Goal: Task Accomplishment & Management: Manage account settings

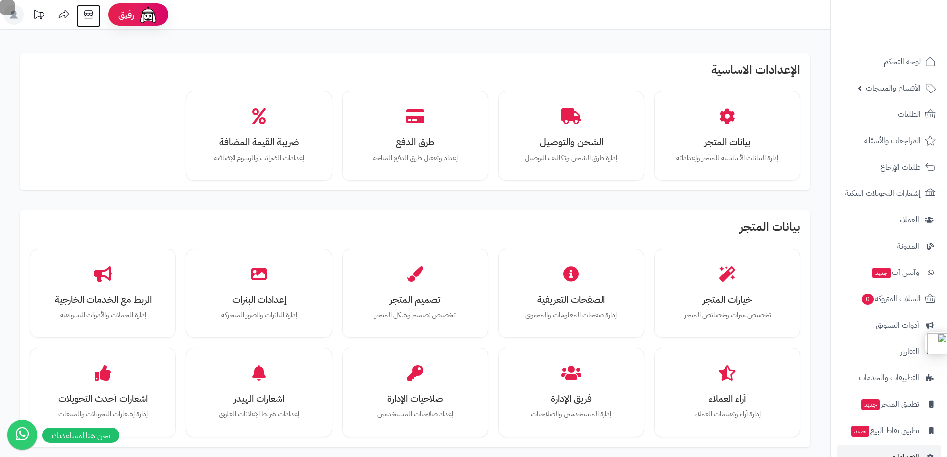
click at [89, 12] on icon at bounding box center [89, 15] width 20 height 20
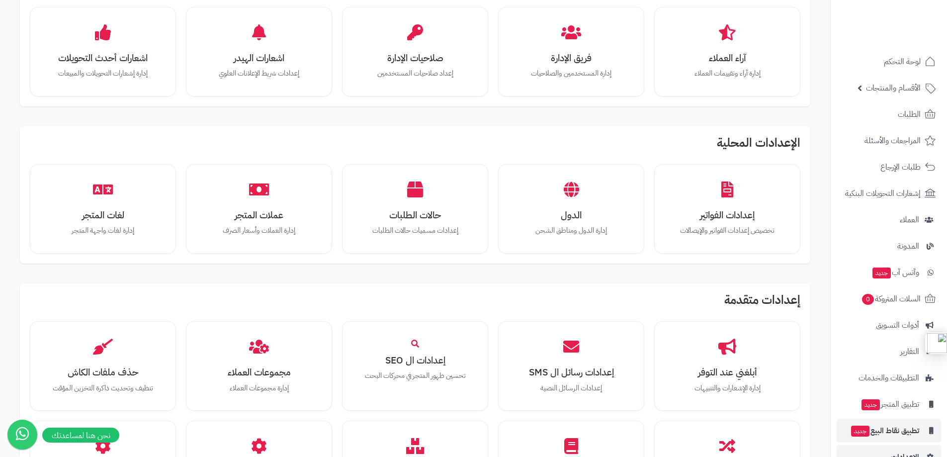
scroll to position [348, 0]
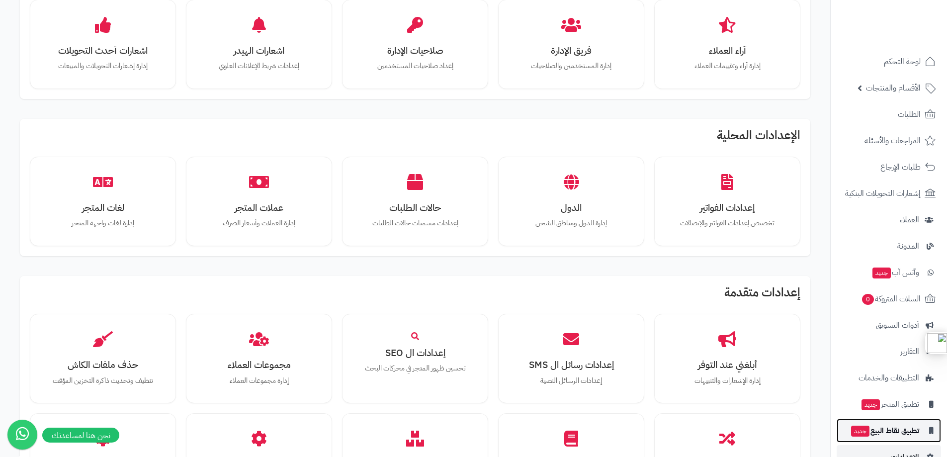
click at [892, 433] on span "تطبيق نقاط البيع جديد" at bounding box center [884, 431] width 69 height 14
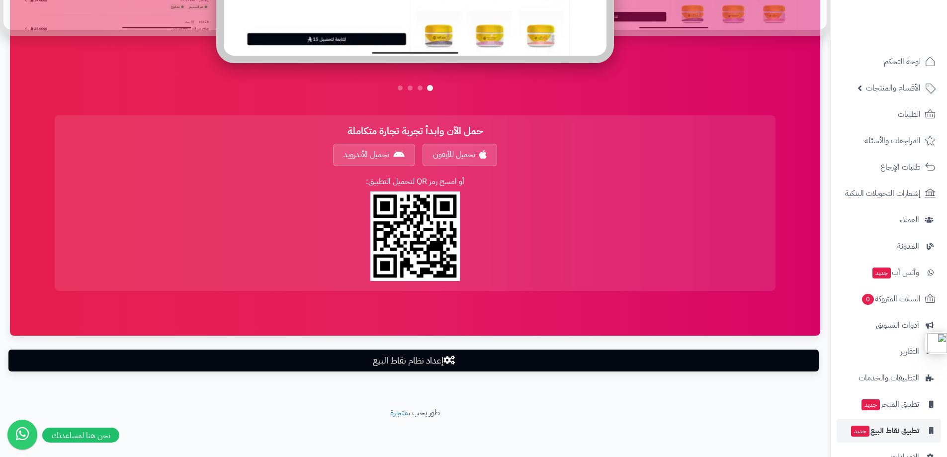
scroll to position [684, 0]
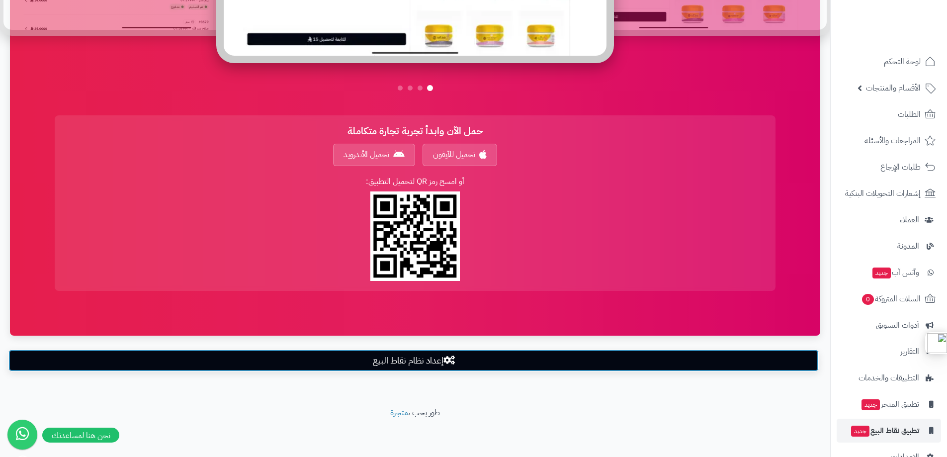
click at [416, 364] on link "إعداد نظام نقاط البيع" at bounding box center [413, 361] width 811 height 22
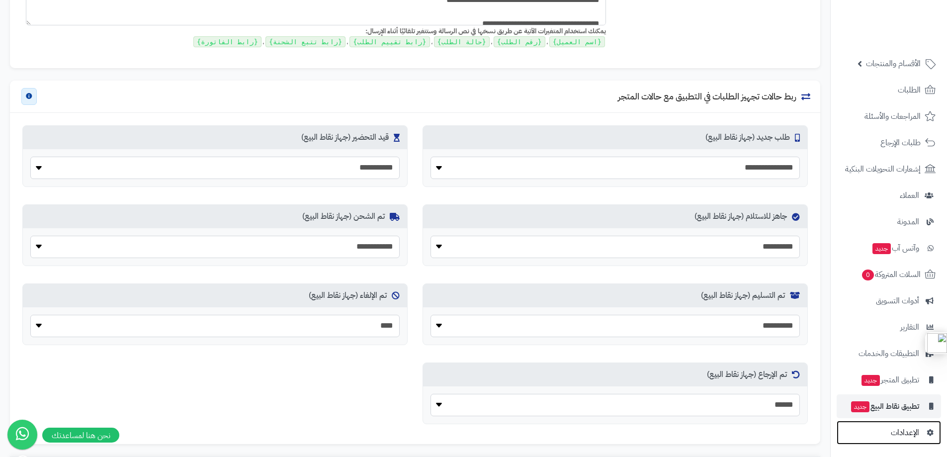
scroll to position [502, 0]
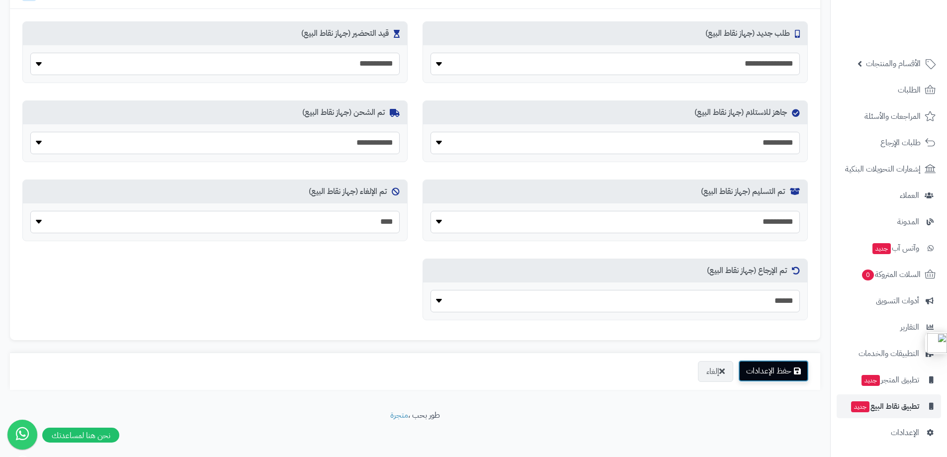
click at [759, 368] on button "حفظ الإعدادات" at bounding box center [774, 371] width 71 height 22
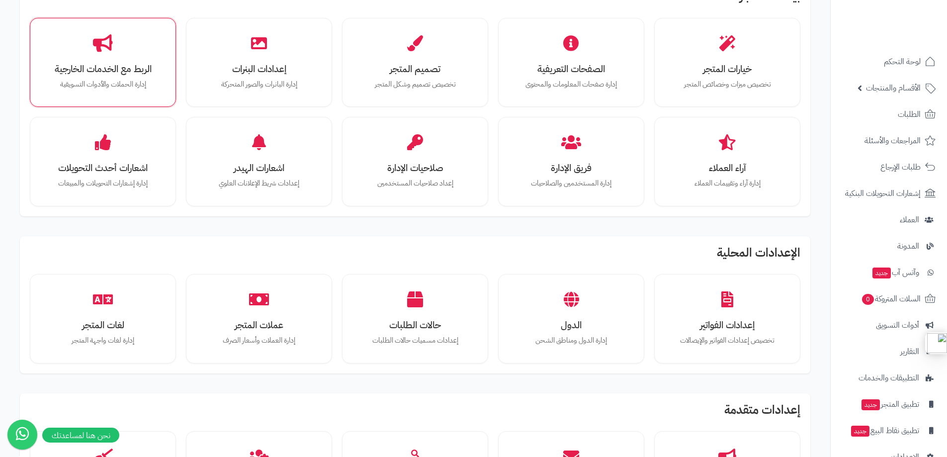
scroll to position [249, 0]
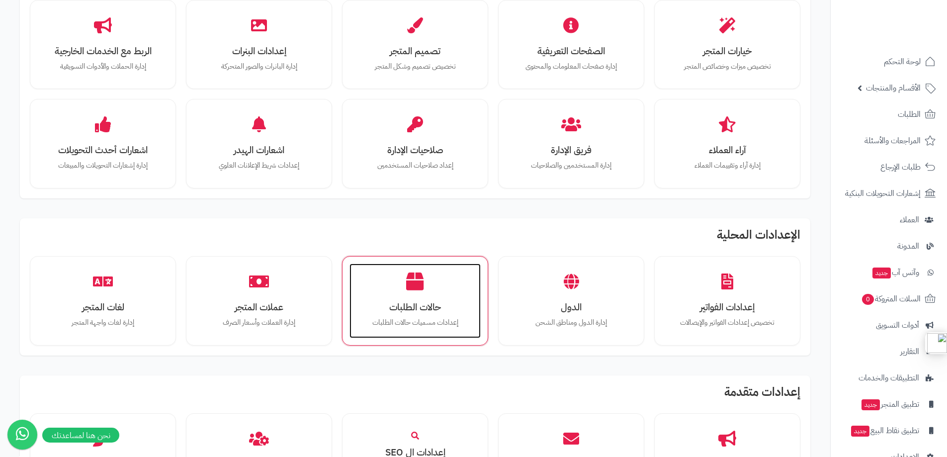
click at [403, 290] on div "حالات الطلبات إعدادات مسميات حالات الطلبات" at bounding box center [415, 301] width 131 height 75
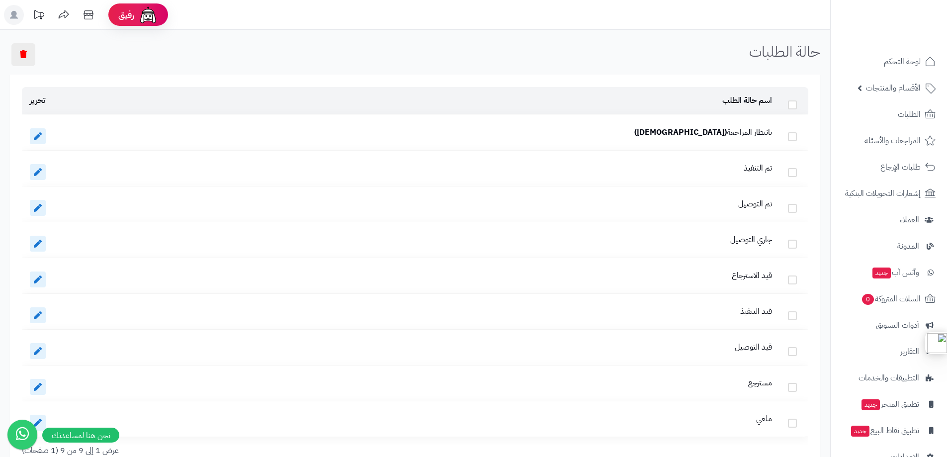
click at [642, 133] on td "بانتظار المراجعة (الافتراضي)" at bounding box center [440, 132] width 680 height 35
click at [43, 136] on link at bounding box center [38, 136] width 16 height 16
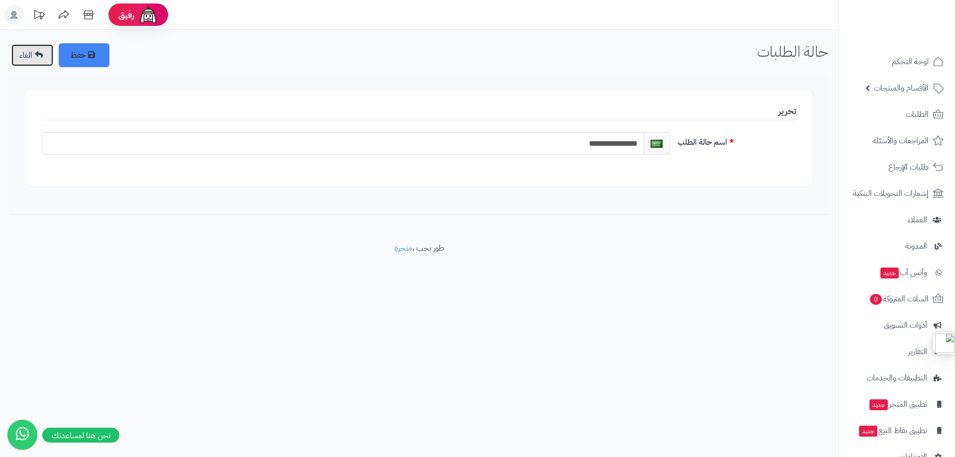
click at [35, 49] on link "الغاء" at bounding box center [32, 55] width 42 height 22
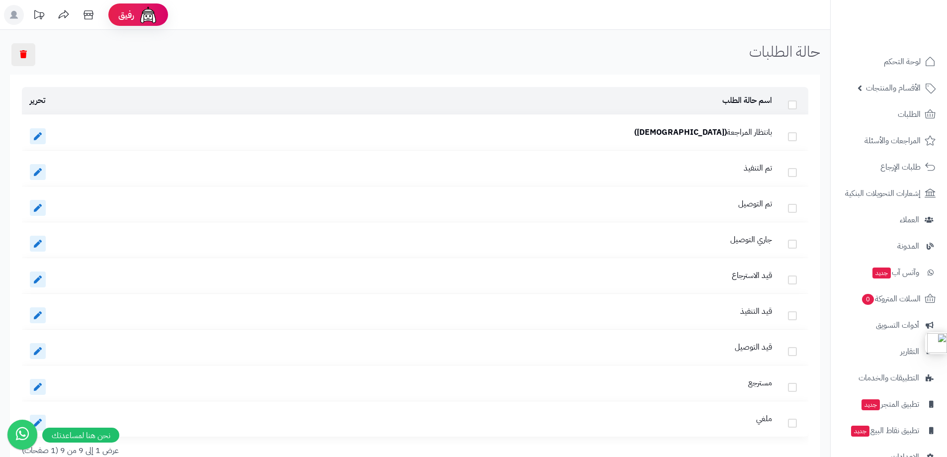
click at [722, 130] on b "([DEMOGRAPHIC_DATA])" at bounding box center [681, 132] width 93 height 12
click at [38, 137] on icon at bounding box center [38, 136] width 8 height 8
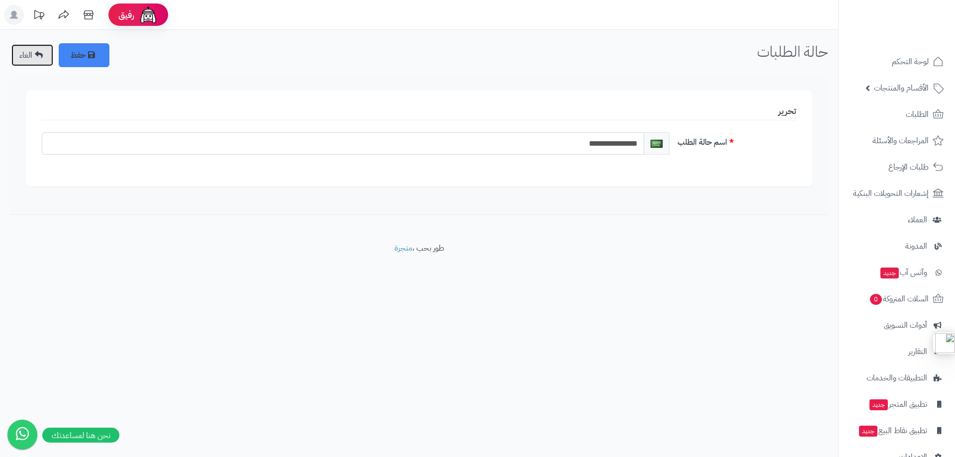
click at [40, 50] on link "الغاء" at bounding box center [32, 55] width 42 height 22
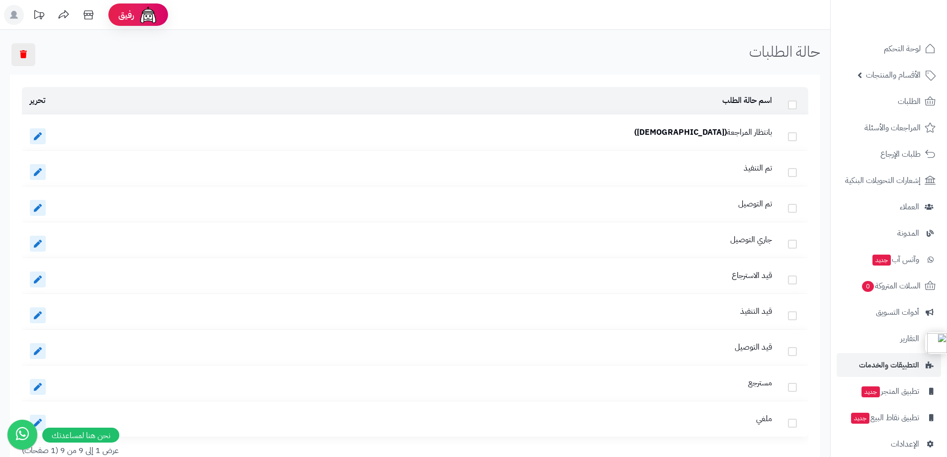
scroll to position [24, 0]
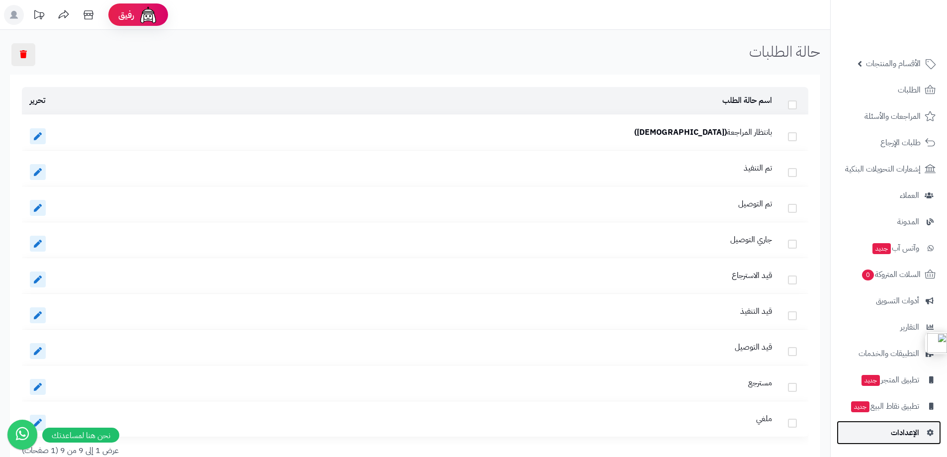
click at [903, 428] on span "الإعدادات" at bounding box center [905, 433] width 28 height 14
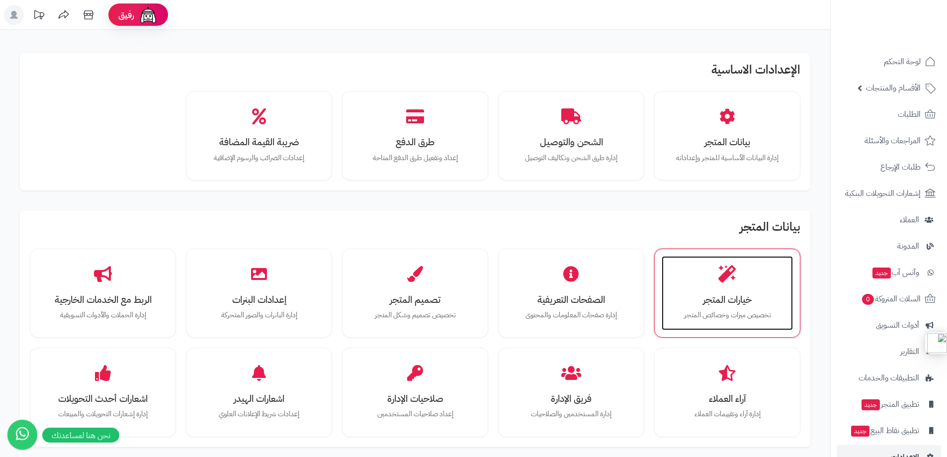
click at [720, 280] on icon at bounding box center [727, 273] width 17 height 17
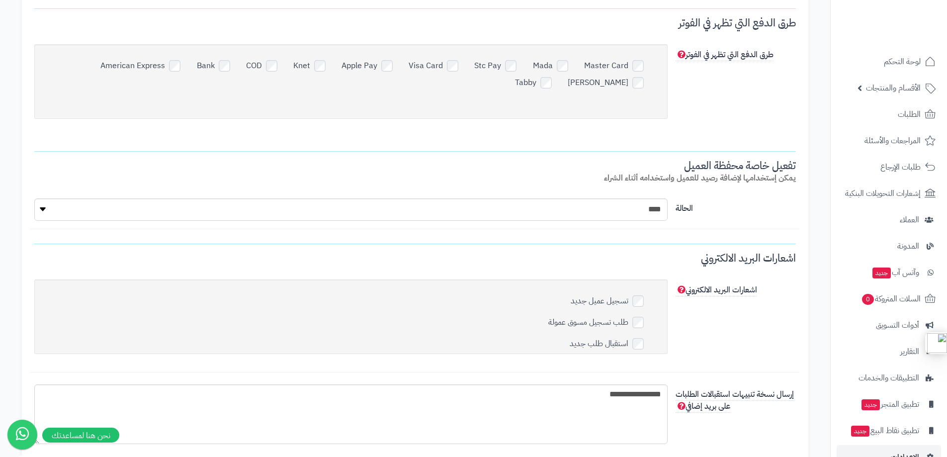
scroll to position [2944, 0]
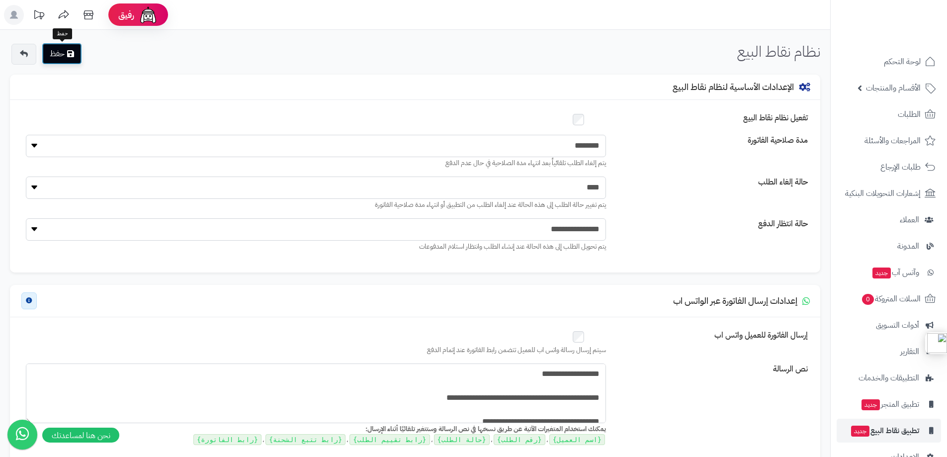
click at [72, 51] on icon "submit" at bounding box center [70, 54] width 7 height 8
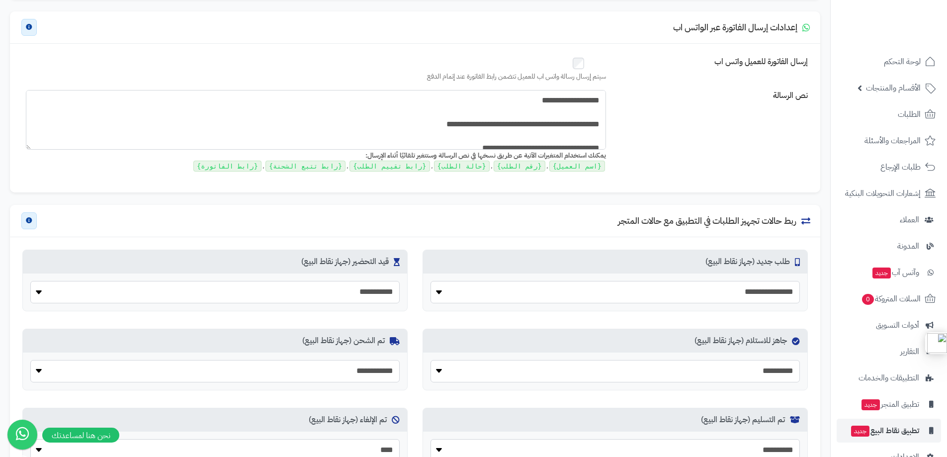
scroll to position [298, 0]
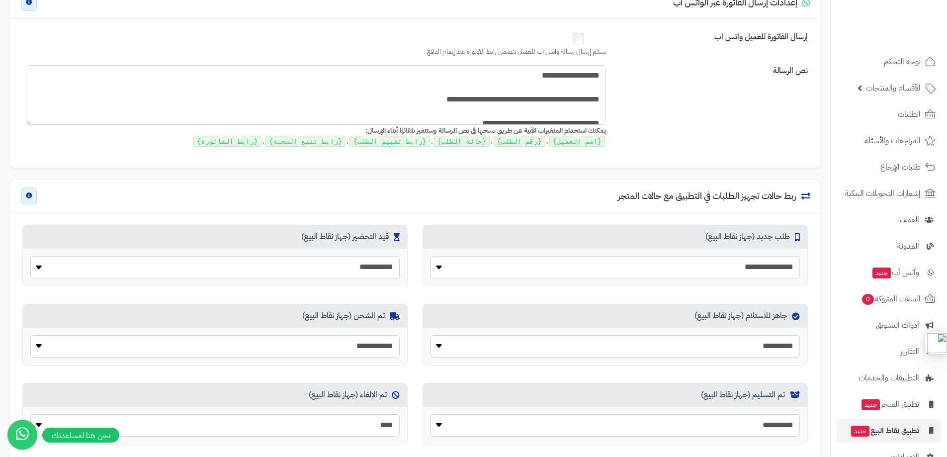
click at [648, 194] on h3 "ربط حالات تجهيز الطلبات في التطبيق مع حالات المتجر" at bounding box center [714, 196] width 192 height 10
click at [638, 194] on h3 "ربط حالات تجهيز الطلبات في التطبيق مع حالات المتجر" at bounding box center [714, 196] width 192 height 10
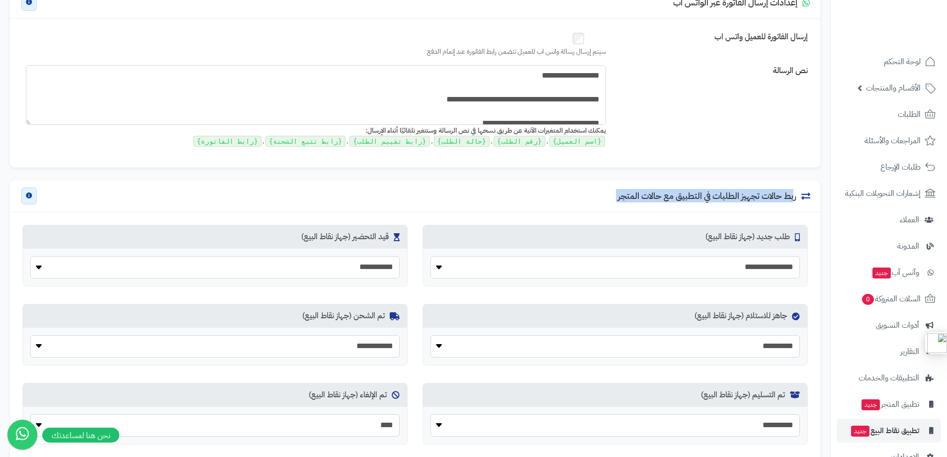
click at [638, 194] on h3 "ربط حالات تجهيز الطلبات في التطبيق مع حالات المتجر" at bounding box center [714, 196] width 192 height 10
click at [660, 194] on h3 "ربط حالات تجهيز الطلبات في التطبيق مع حالات المتجر" at bounding box center [714, 196] width 192 height 10
click at [651, 194] on h3 "ربط حالات تجهيز الطلبات في التطبيق مع حالات المتجر" at bounding box center [714, 196] width 192 height 10
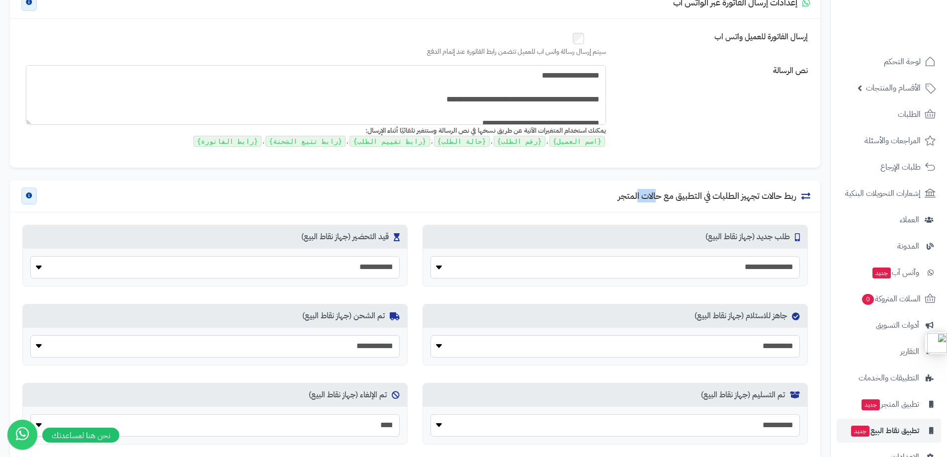
click at [651, 194] on h3 "ربط حالات تجهيز الطلبات في التطبيق مع حالات المتجر" at bounding box center [714, 196] width 192 height 10
click at [628, 193] on h3 "ربط حالات تجهيز الطلبات في التطبيق مع حالات المتجر" at bounding box center [714, 196] width 192 height 10
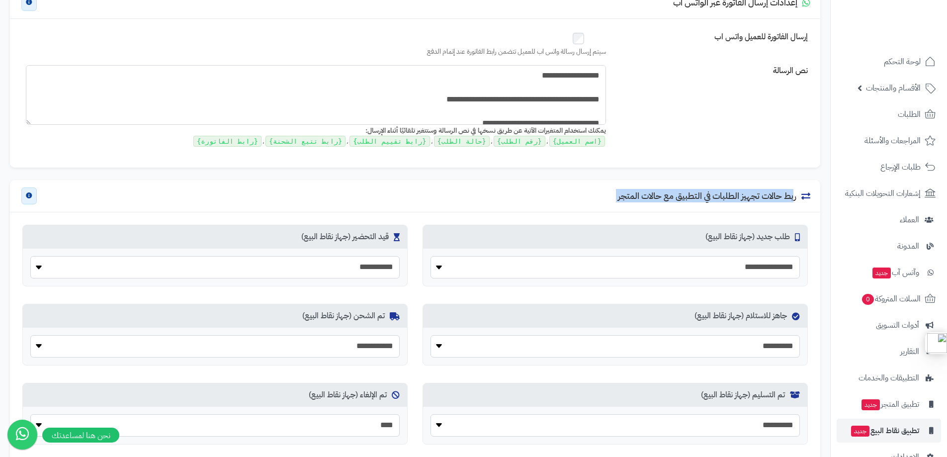
click at [662, 195] on h3 "ربط حالات تجهيز الطلبات في التطبيق مع حالات المتجر" at bounding box center [714, 196] width 192 height 10
click at [697, 197] on h3 "ربط حالات تجهيز الطلبات في التطبيق مع حالات المتجر" at bounding box center [714, 196] width 192 height 10
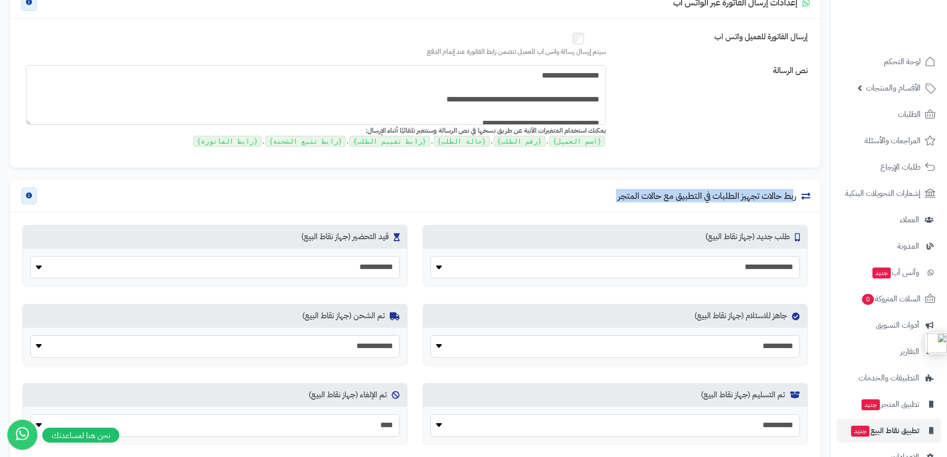
click at [697, 197] on h3 "ربط حالات تجهيز الطلبات في التطبيق مع حالات المتجر" at bounding box center [714, 196] width 192 height 10
click at [663, 199] on h3 "ربط حالات تجهيز الطلبات في التطبيق مع حالات المتجر" at bounding box center [714, 196] width 192 height 10
click at [634, 192] on h3 "ربط حالات تجهيز الطلبات في التطبيق مع حالات المتجر" at bounding box center [714, 196] width 192 height 10
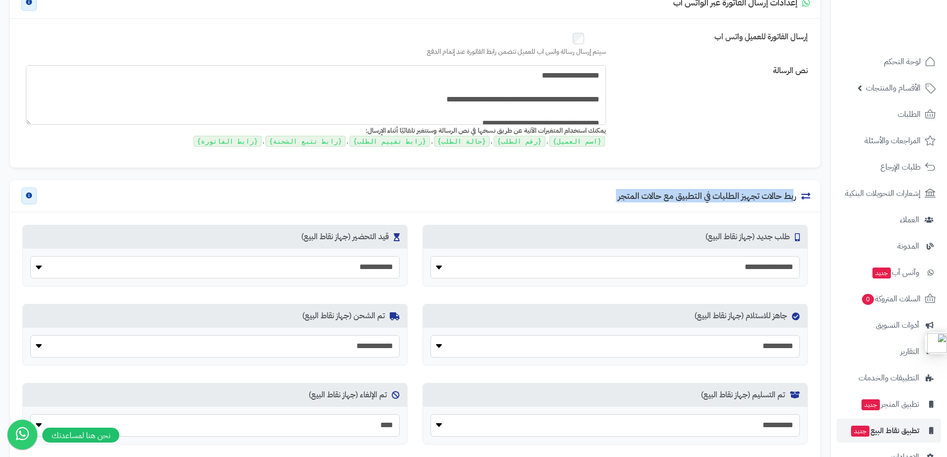
click at [634, 192] on h3 "ربط حالات تجهيز الطلبات في التطبيق مع حالات المتجر" at bounding box center [714, 196] width 192 height 10
click at [685, 195] on h3 "ربط حالات تجهيز الطلبات في التطبيق مع حالات المتجر" at bounding box center [714, 196] width 192 height 10
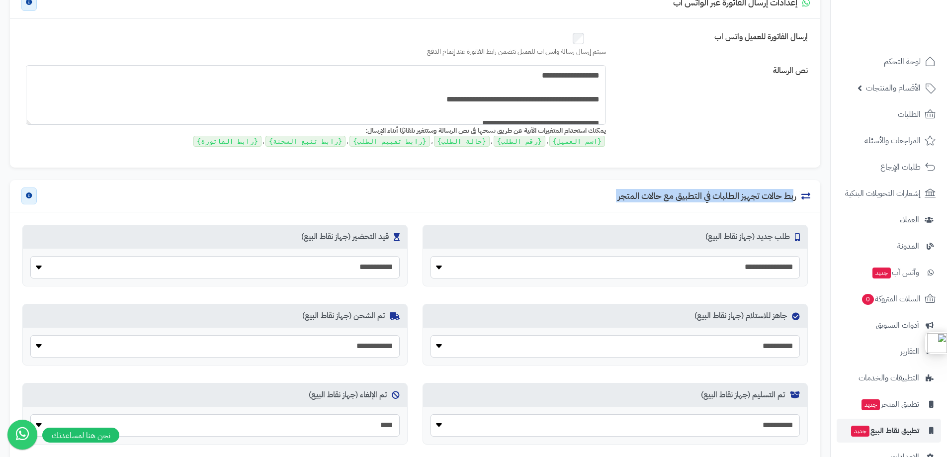
click at [661, 195] on h3 "ربط حالات تجهيز الطلبات في التطبيق مع حالات المتجر" at bounding box center [714, 196] width 192 height 10
click at [673, 195] on h3 "ربط حالات تجهيز الطلبات في التطبيق مع حالات المتجر" at bounding box center [714, 196] width 192 height 10
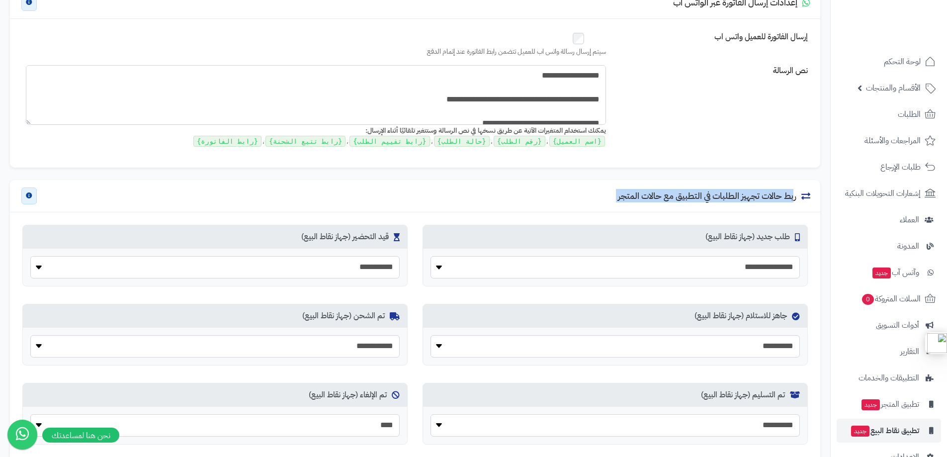
click at [673, 195] on h3 "ربط حالات تجهيز الطلبات في التطبيق مع حالات المتجر" at bounding box center [714, 196] width 192 height 10
click at [661, 195] on h3 "ربط حالات تجهيز الطلبات في التطبيق مع حالات المتجر" at bounding box center [714, 196] width 192 height 10
click at [685, 193] on h3 "ربط حالات تجهيز الطلبات في التطبيق مع حالات المتجر" at bounding box center [714, 196] width 192 height 10
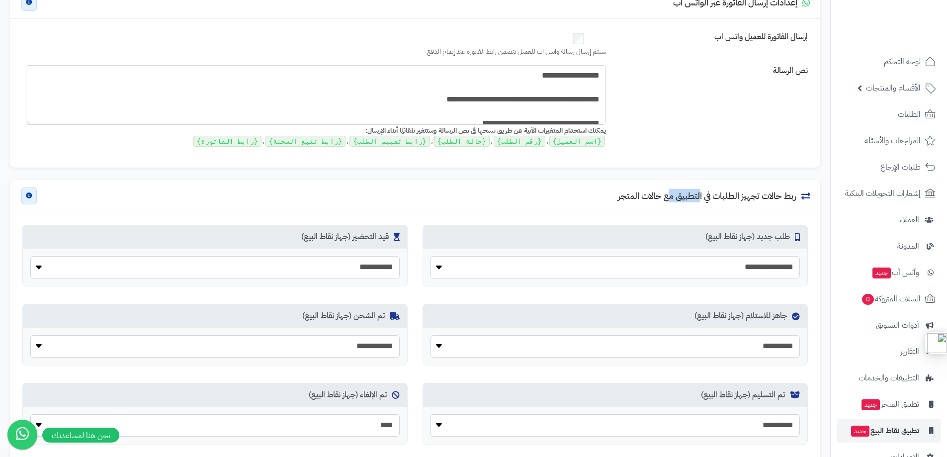
click at [685, 193] on h3 "ربط حالات تجهيز الطلبات في التطبيق مع حالات المتجر" at bounding box center [714, 196] width 192 height 10
click at [652, 191] on h3 "ربط حالات تجهيز الطلبات في التطبيق مع حالات المتجر" at bounding box center [714, 196] width 192 height 10
